Goal: Book appointment/travel/reservation

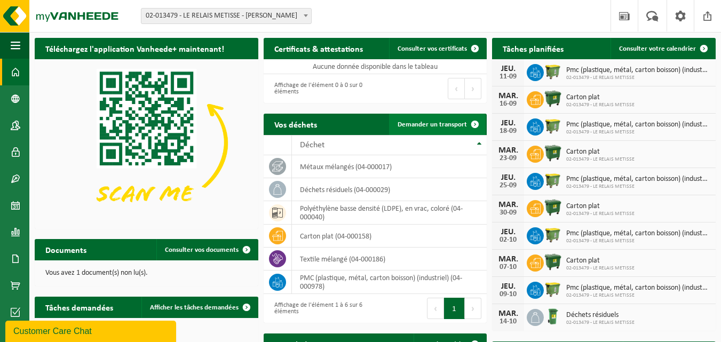
click at [441, 123] on span "Demander un transport" at bounding box center [432, 124] width 69 height 7
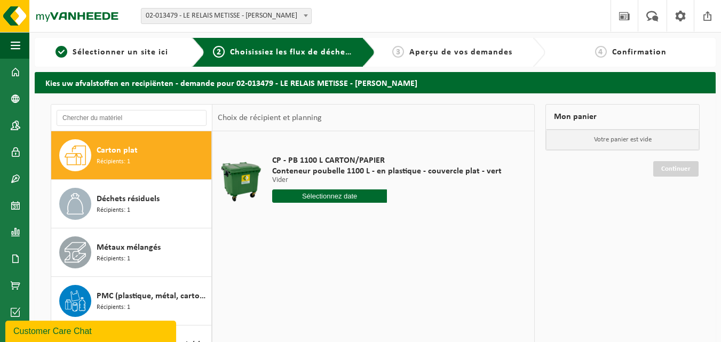
scroll to position [160, 0]
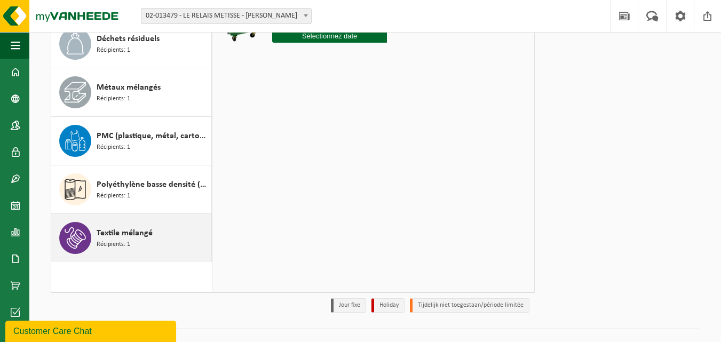
click at [129, 241] on span "Récipients: 1" at bounding box center [114, 245] width 34 height 10
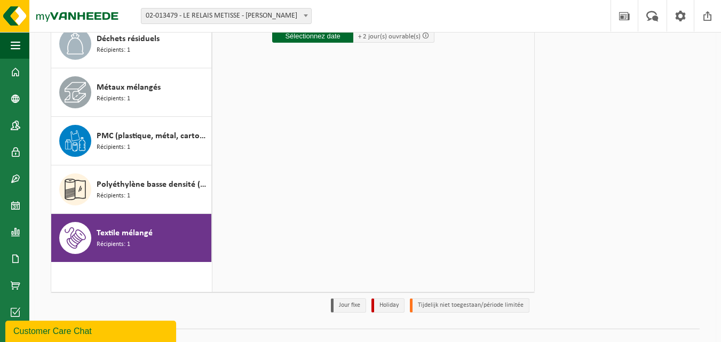
scroll to position [0, 0]
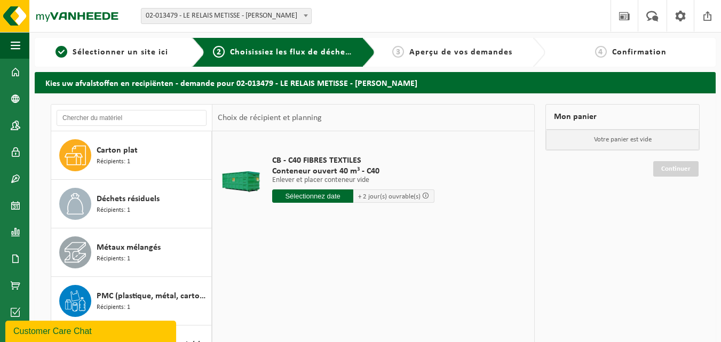
click at [315, 197] on input "text" at bounding box center [312, 195] width 81 height 13
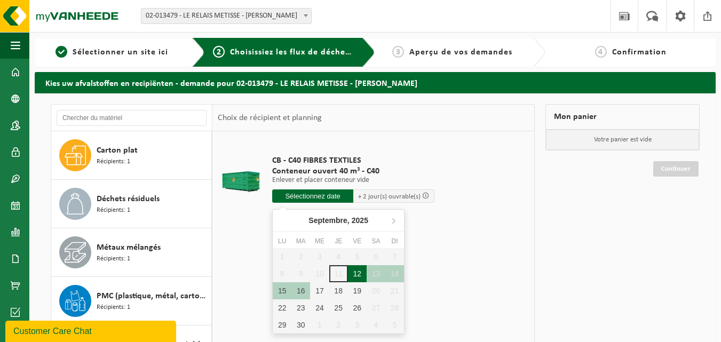
click at [354, 272] on div "12" at bounding box center [357, 273] width 19 height 17
type input "à partir de 2025-09-12"
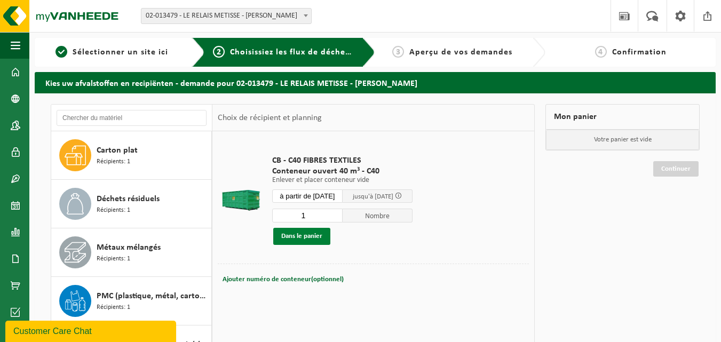
click at [302, 237] on button "Dans le panier" at bounding box center [301, 236] width 57 height 17
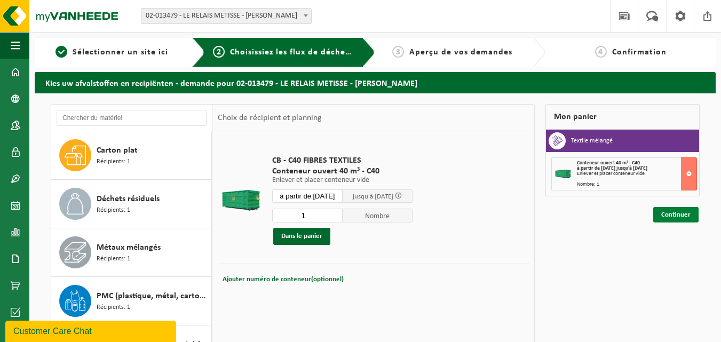
click at [673, 215] on link "Continuer" at bounding box center [675, 214] width 45 height 15
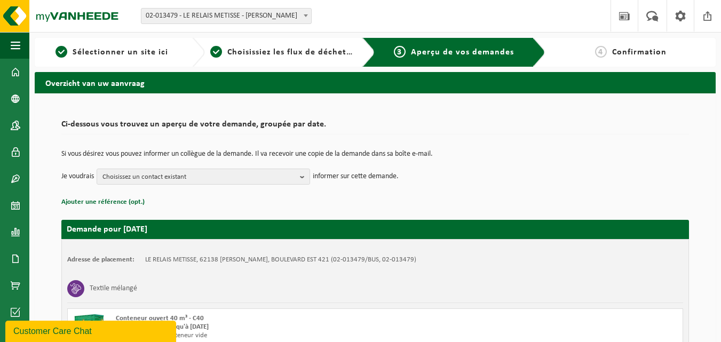
scroll to position [116, 0]
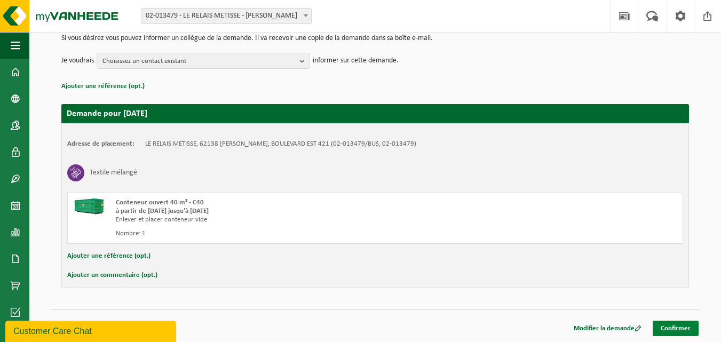
click at [678, 328] on link "Confirmer" at bounding box center [676, 328] width 46 height 15
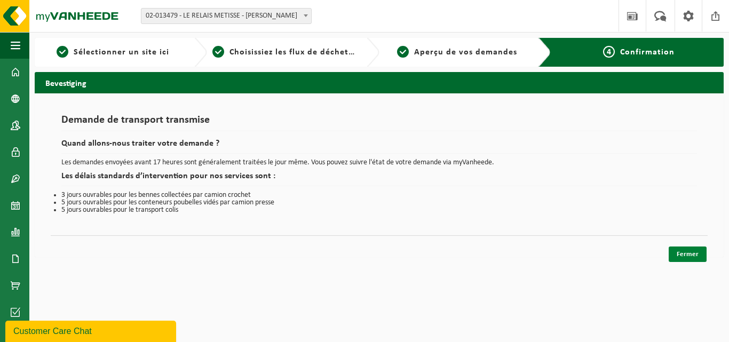
click at [688, 255] on link "Fermer" at bounding box center [688, 254] width 38 height 15
